Goal: Information Seeking & Learning: Understand process/instructions

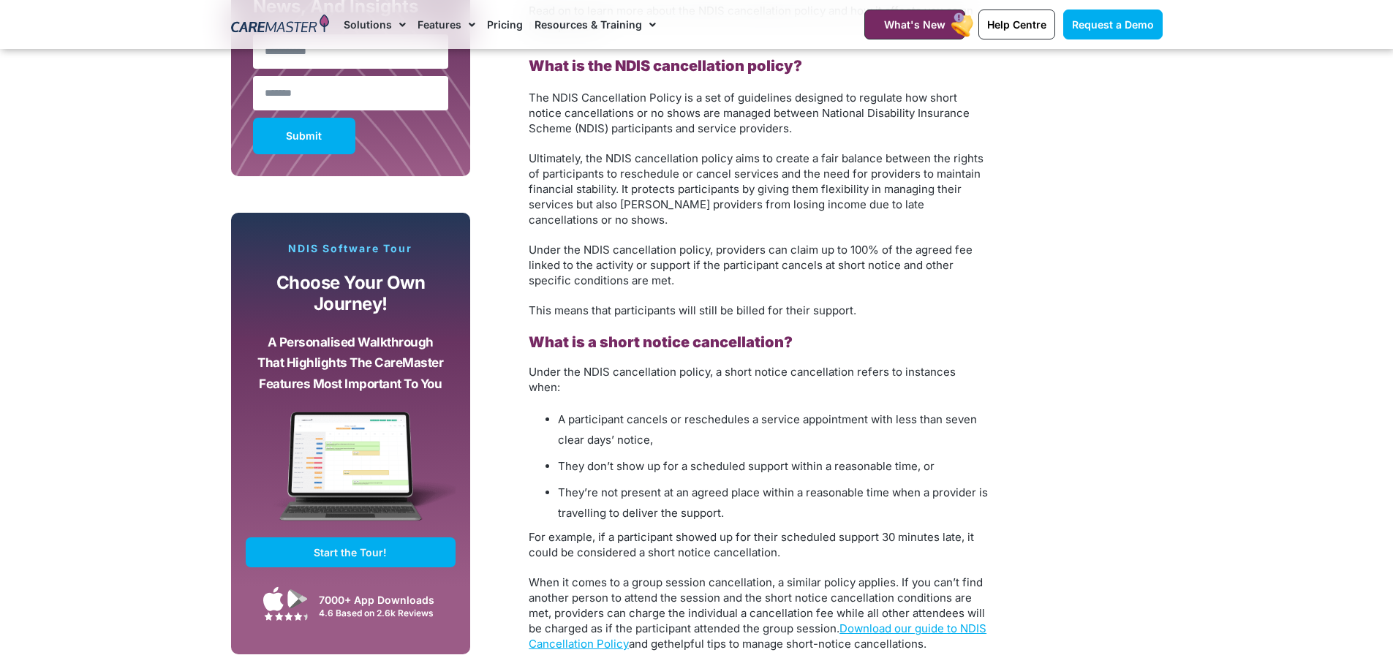
scroll to position [1097, 0]
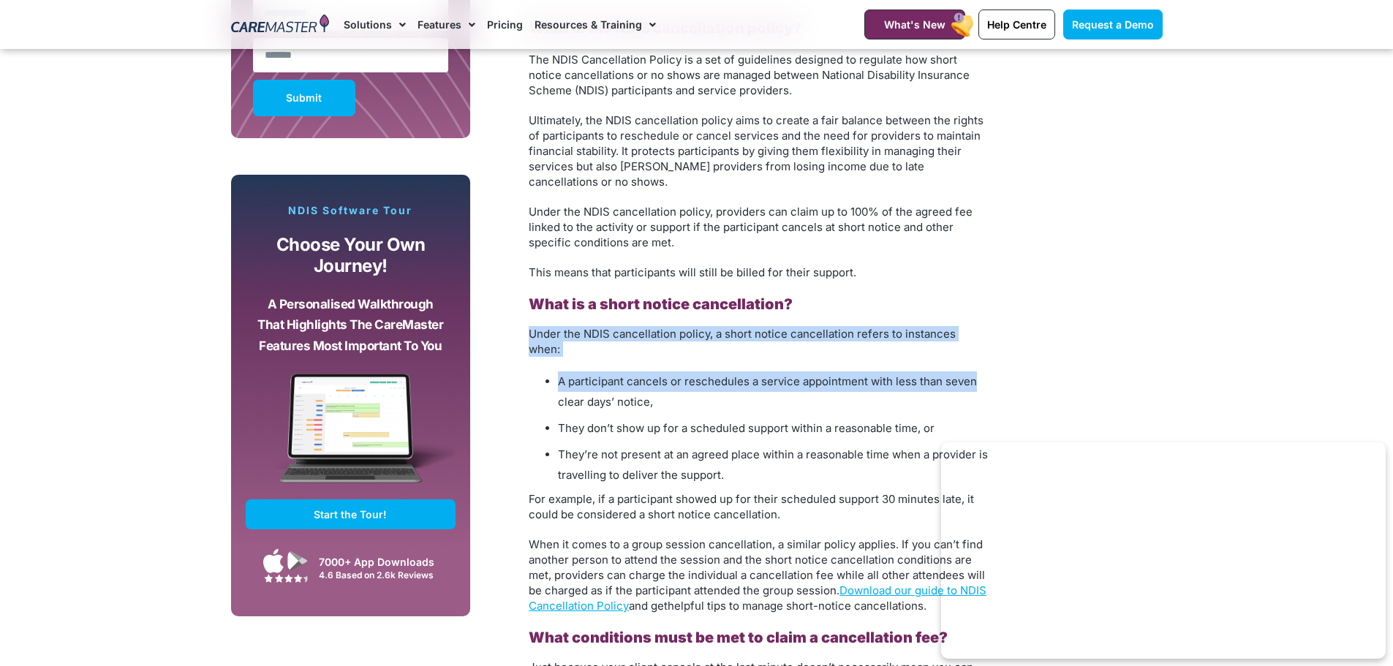
drag, startPoint x: 527, startPoint y: 336, endPoint x: 1043, endPoint y: 360, distance: 516.9
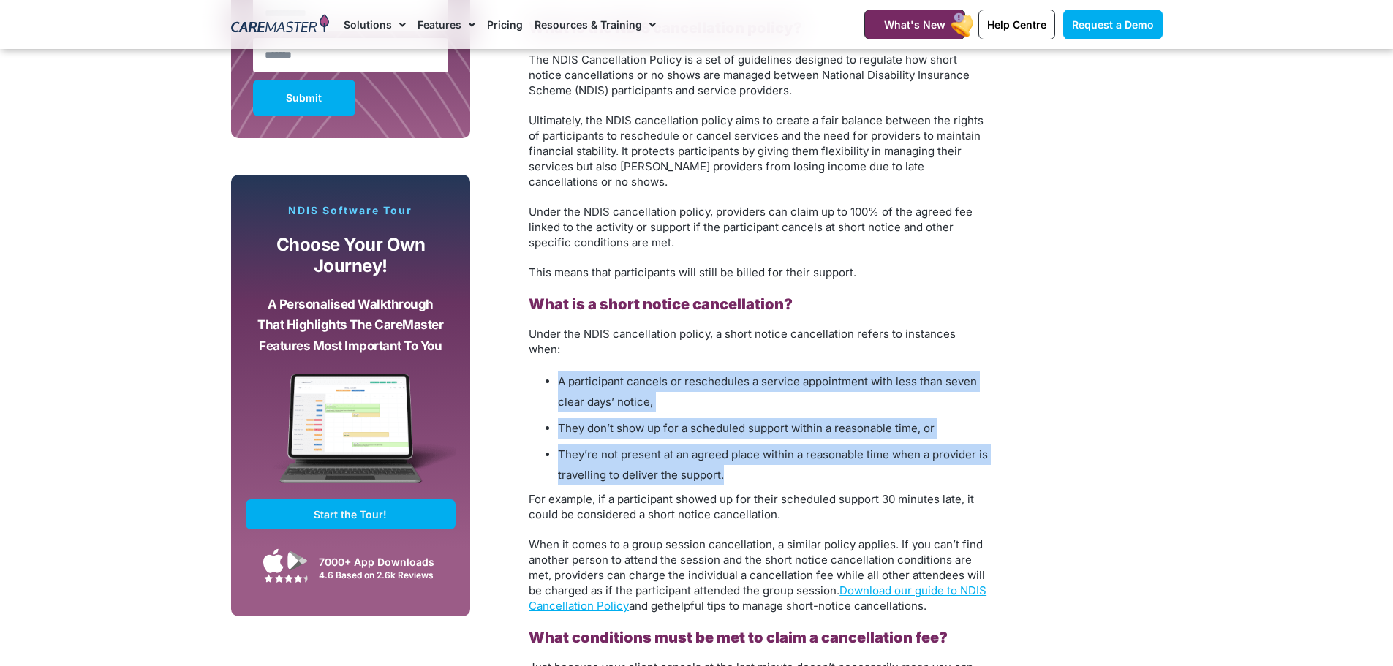
drag, startPoint x: 1037, startPoint y: 323, endPoint x: 1006, endPoint y: 458, distance: 138.2
drag, startPoint x: 1052, startPoint y: 464, endPoint x: 602, endPoint y: 402, distance: 454.0
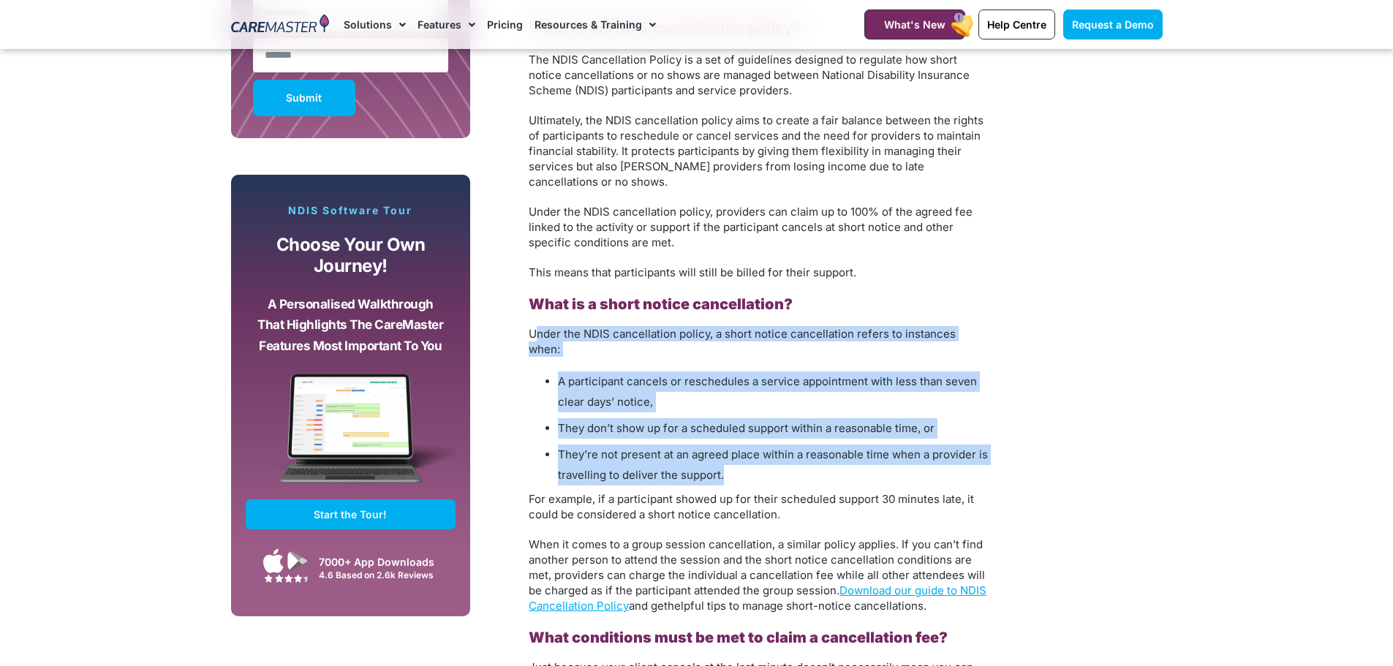
click at [706, 461] on span "They’re not present at an agreed place within a reasonable time when a provider…" at bounding box center [773, 465] width 430 height 34
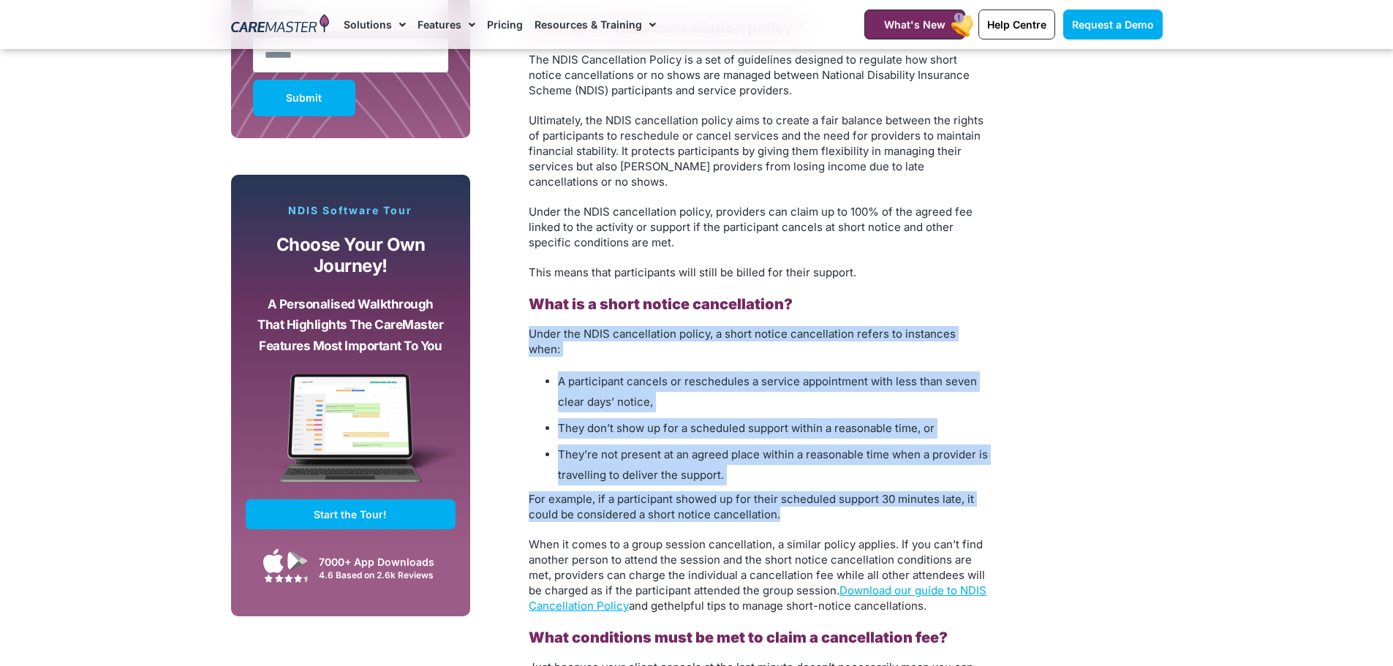
drag, startPoint x: 881, startPoint y: 496, endPoint x: 508, endPoint y: 331, distance: 407.0
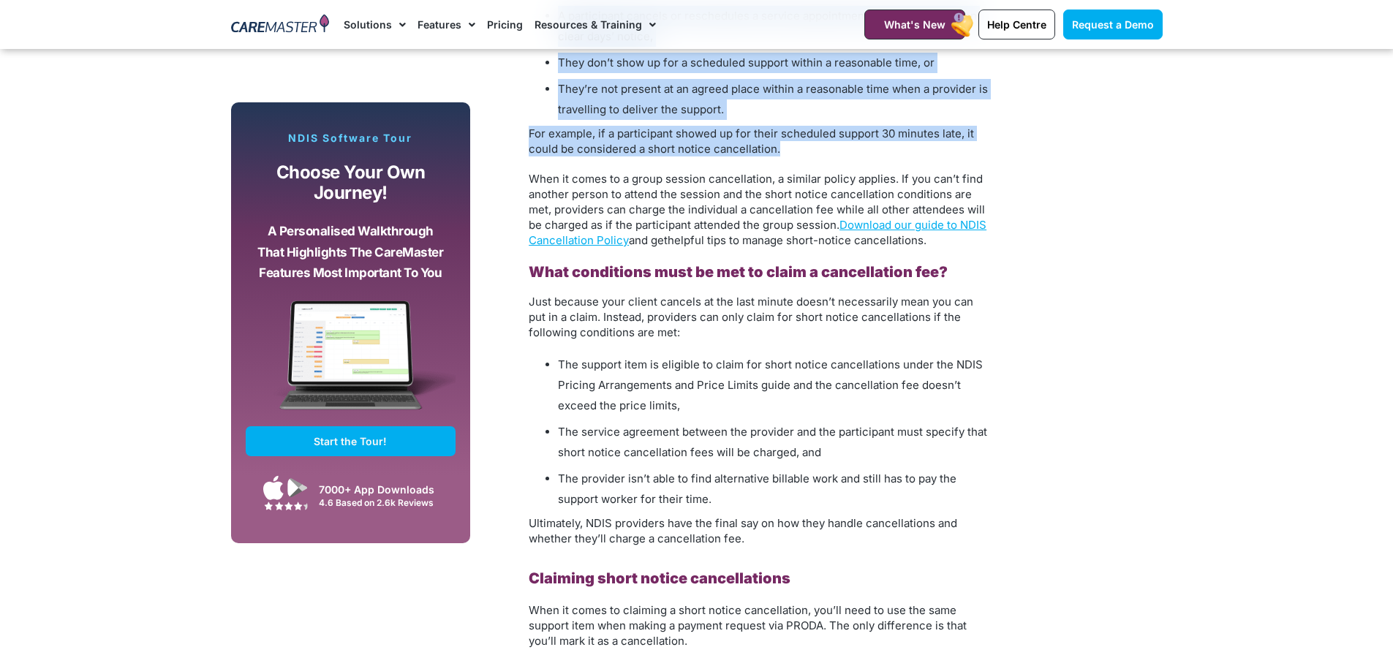
scroll to position [1682, 0]
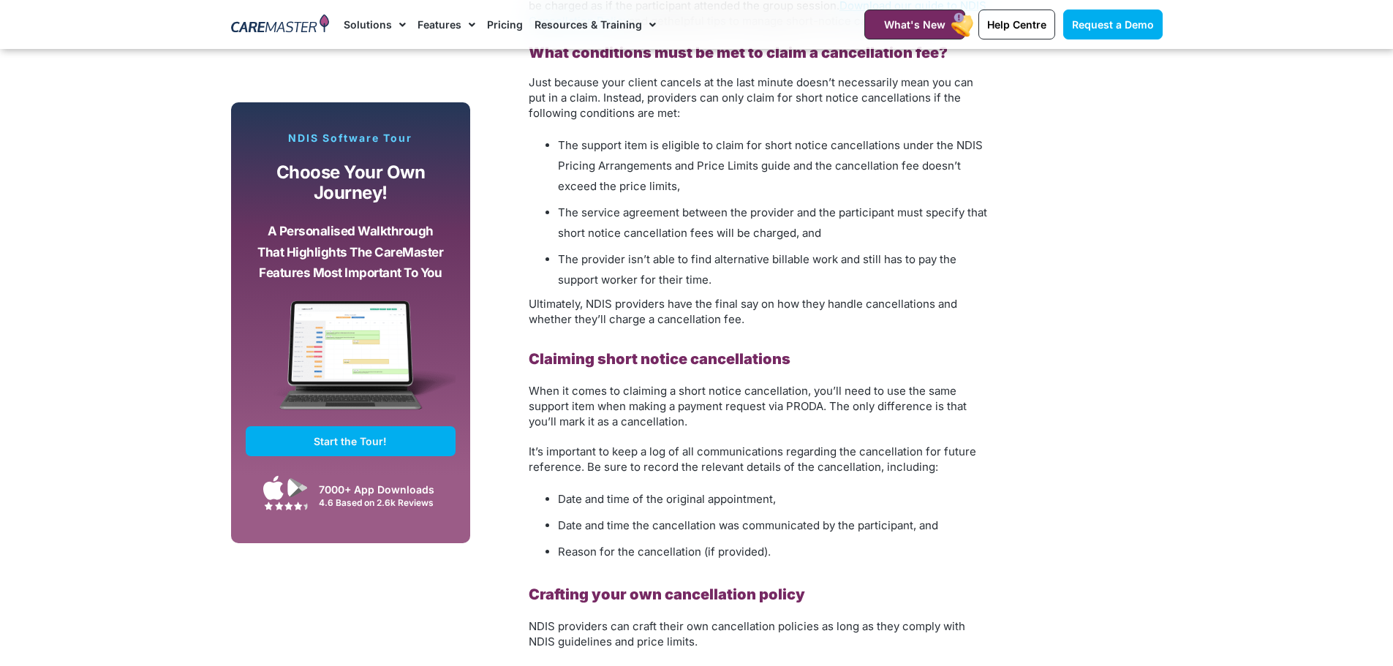
click at [804, 350] on h2 "Claiming short notice cancellations" at bounding box center [759, 359] width 461 height 19
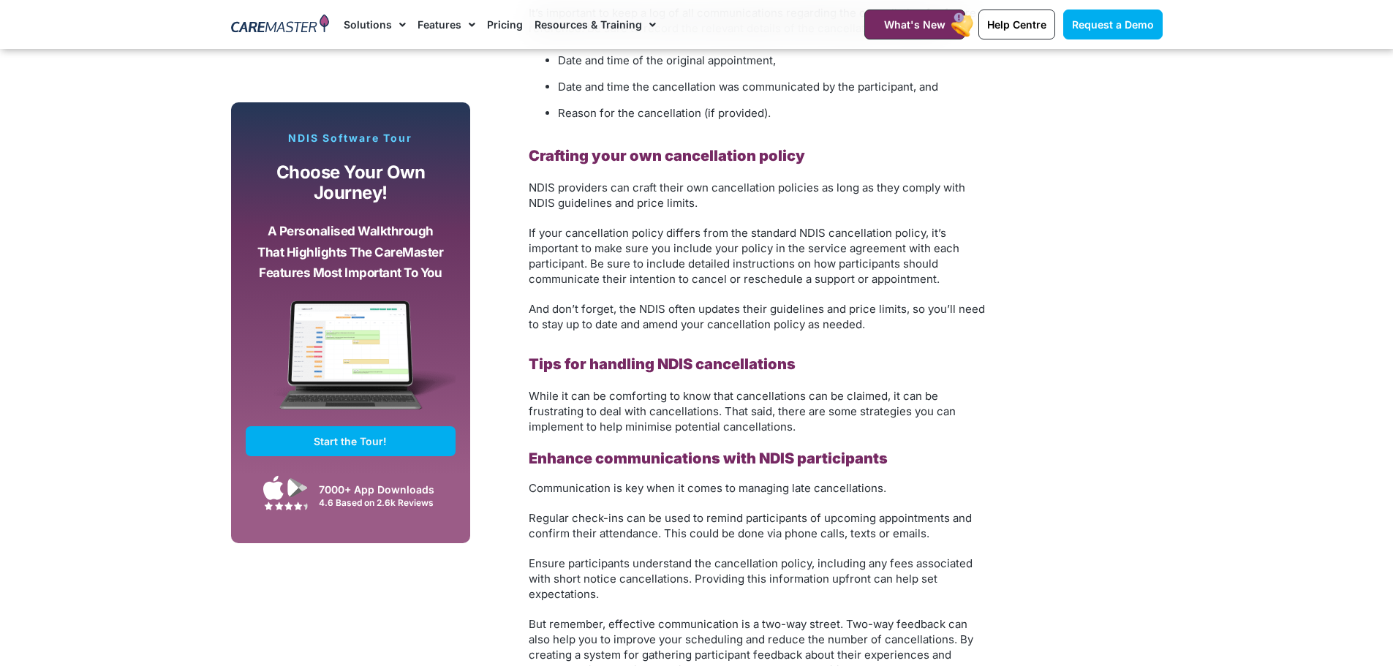
scroll to position [2048, 0]
